Goal: Information Seeking & Learning: Compare options

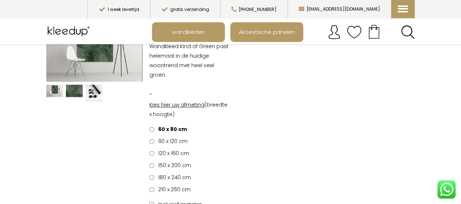
scroll to position [92, 0]
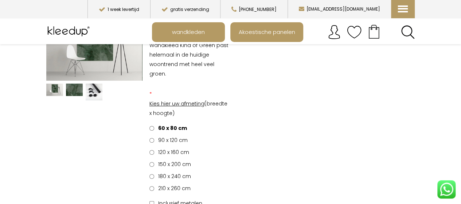
click at [170, 173] on span "180 x 240 cm" at bounding box center [173, 176] width 35 height 7
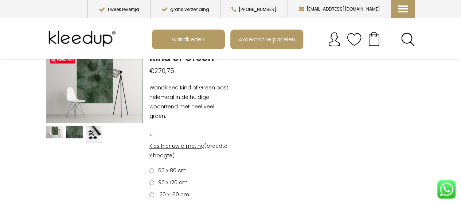
scroll to position [51, 0]
click at [195, 108] on p "Wandkleed Kind of Green past helemaal in de huidige woontrend met heel veel gro…" at bounding box center [190, 101] width 81 height 38
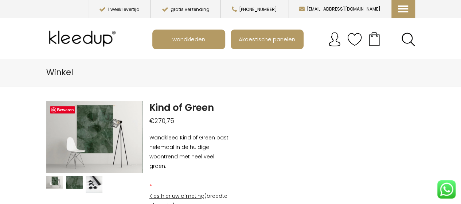
scroll to position [2, 0]
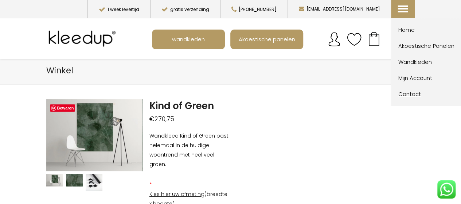
click at [404, 92] on span "Contact" at bounding box center [439, 94] width 80 height 9
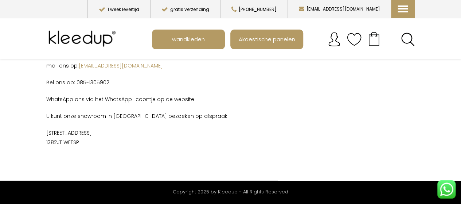
scroll to position [57, 0]
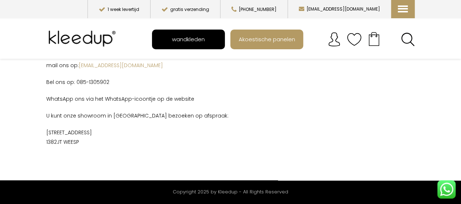
click at [206, 38] on span "wandkleden" at bounding box center [188, 39] width 41 height 14
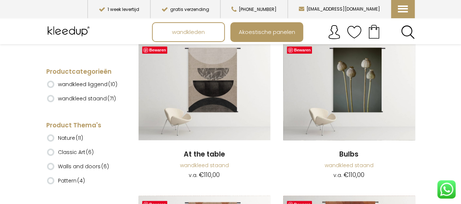
scroll to position [333, 0]
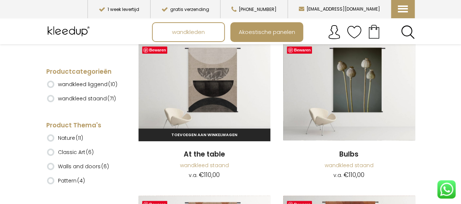
click at [206, 98] on img at bounding box center [205, 90] width 132 height 99
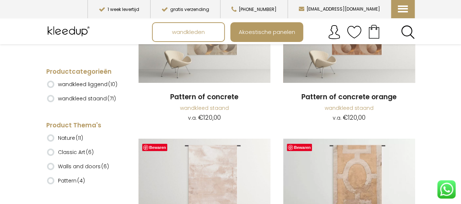
scroll to position [1330, 0]
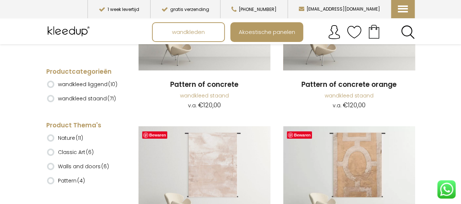
click at [90, 83] on label "wandkleed liggend (10)" at bounding box center [87, 84] width 59 height 12
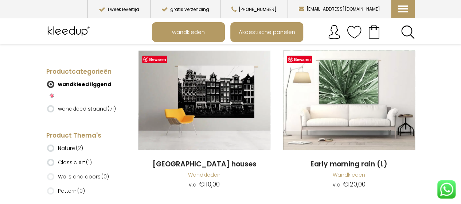
scroll to position [688, 0]
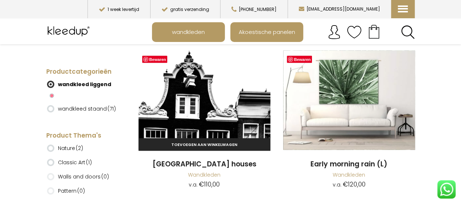
click at [208, 102] on img at bounding box center [205, 99] width 132 height 99
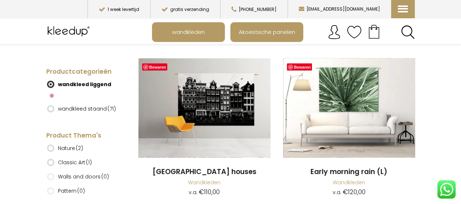
scroll to position [681, 0]
click at [79, 103] on label "wandkleed staand (71)" at bounding box center [87, 109] width 58 height 12
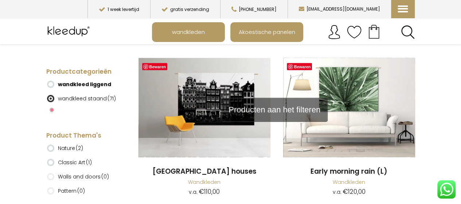
scroll to position [718, 0]
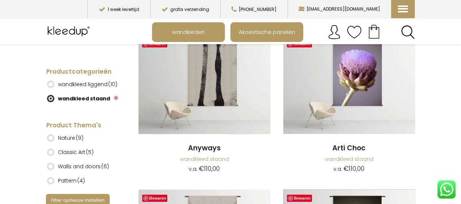
scroll to position [88, 0]
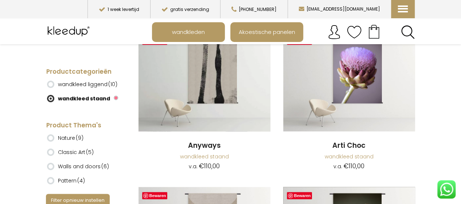
click at [66, 180] on label "Pattern (4)" at bounding box center [71, 180] width 27 height 12
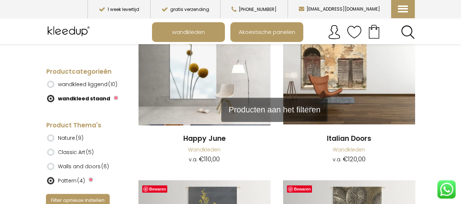
scroll to position [5199, 0]
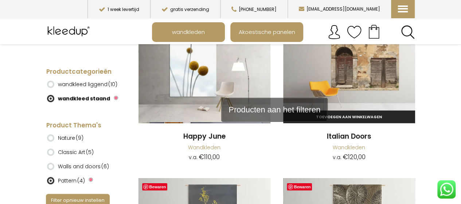
click at [340, 77] on img at bounding box center [349, 72] width 132 height 99
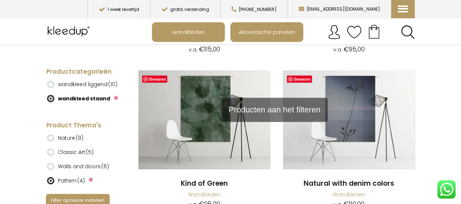
scroll to position [3768, 0]
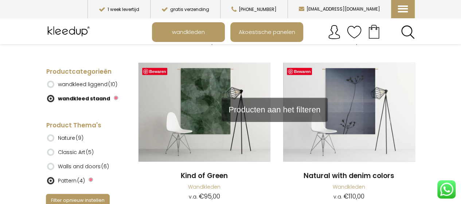
click at [205, 132] on img at bounding box center [205, 112] width 132 height 99
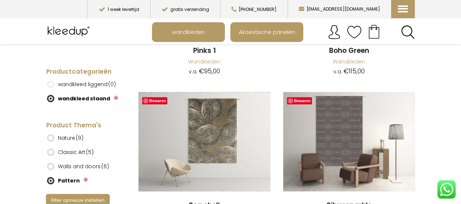
scroll to position [183, 0]
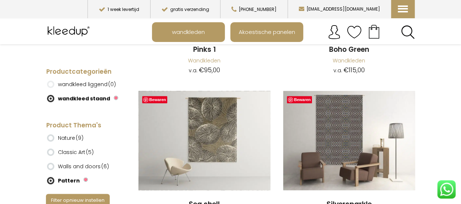
click at [76, 138] on span "(9)" at bounding box center [80, 137] width 8 height 7
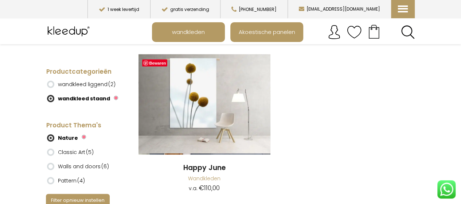
scroll to position [680, 0]
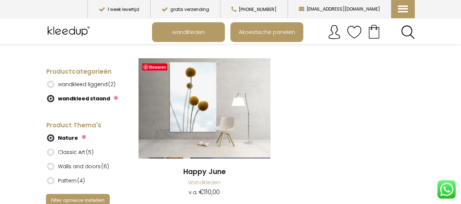
click at [53, 138] on ins at bounding box center [50, 137] width 7 height 7
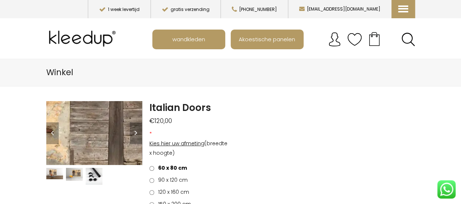
click at [90, 131] on img at bounding box center [111, 139] width 547 height 365
